Goal: Navigation & Orientation: Find specific page/section

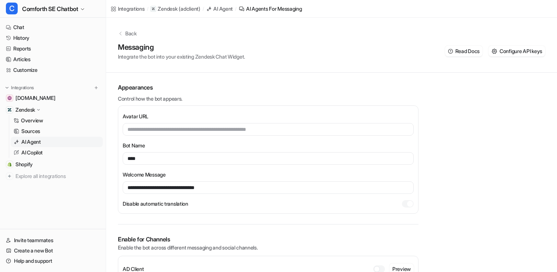
scroll to position [14, 0]
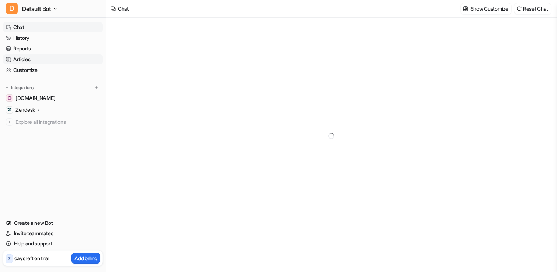
type textarea "**********"
click at [31, 106] on p "Zendesk" at bounding box center [25, 109] width 20 height 7
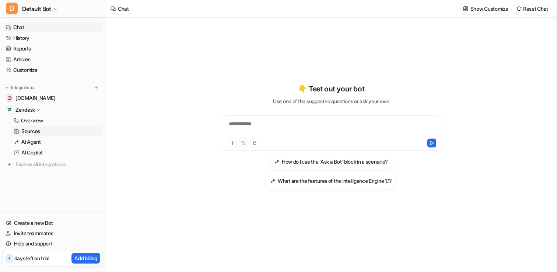
click at [33, 133] on p "Sources" at bounding box center [30, 131] width 19 height 7
click at [34, 62] on link "Articles" at bounding box center [53, 59] width 100 height 10
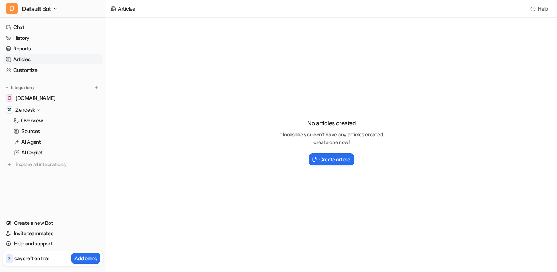
click at [34, 62] on link "Articles" at bounding box center [53, 59] width 100 height 10
click at [29, 48] on link "Reports" at bounding box center [53, 48] width 100 height 10
